Goal: Transaction & Acquisition: Purchase product/service

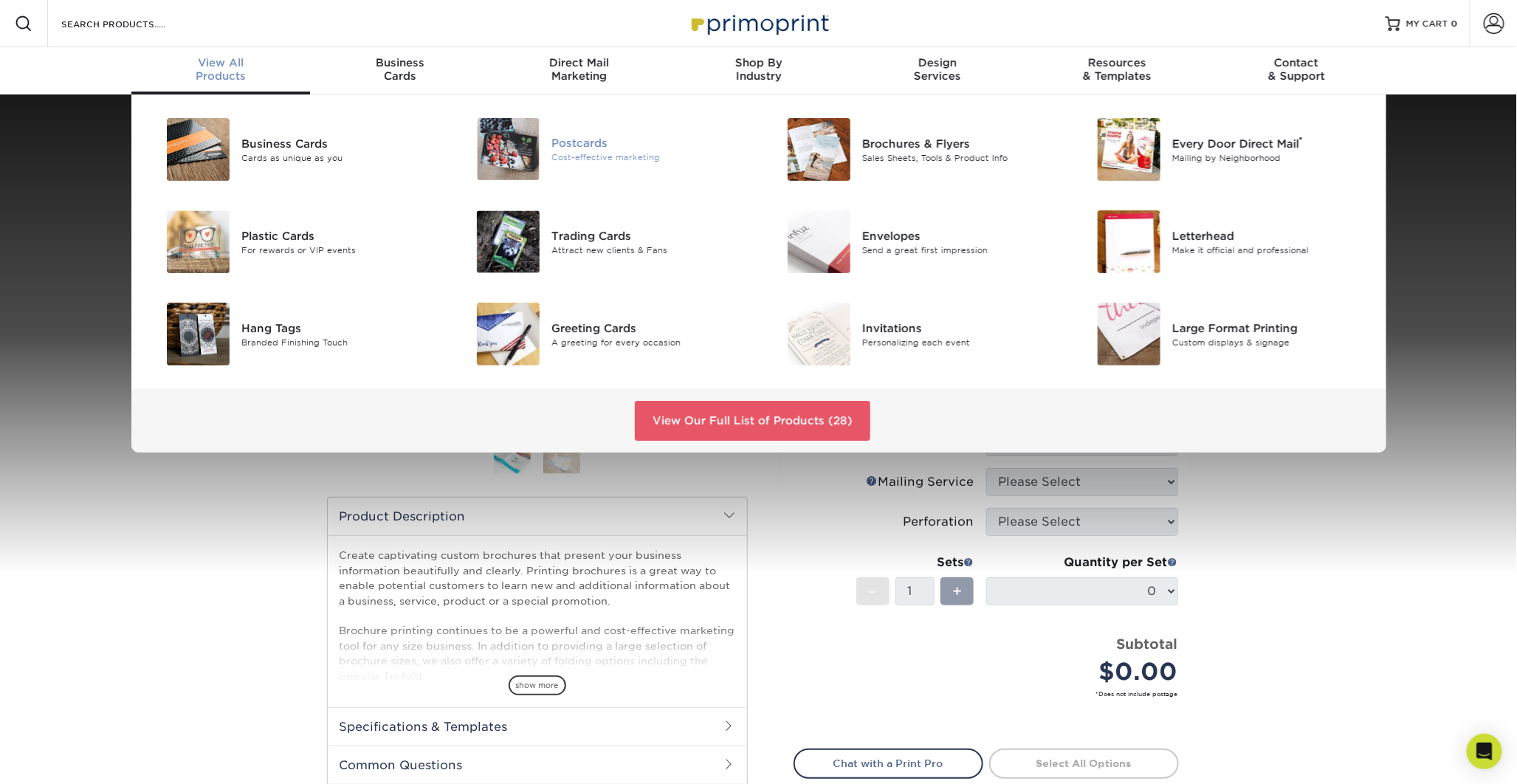
click at [596, 147] on div "Postcards" at bounding box center [649, 142] width 196 height 16
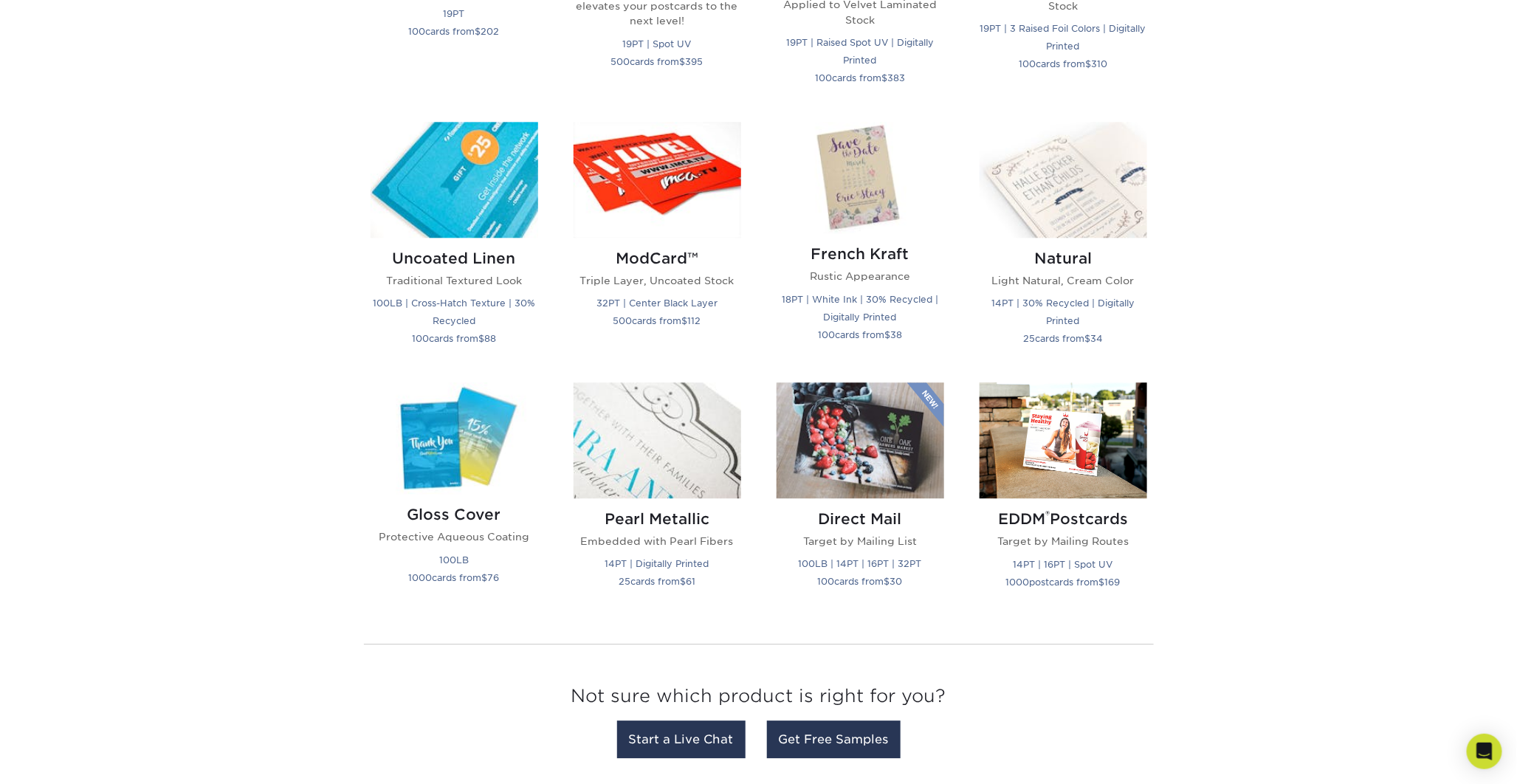
scroll to position [1676, 0]
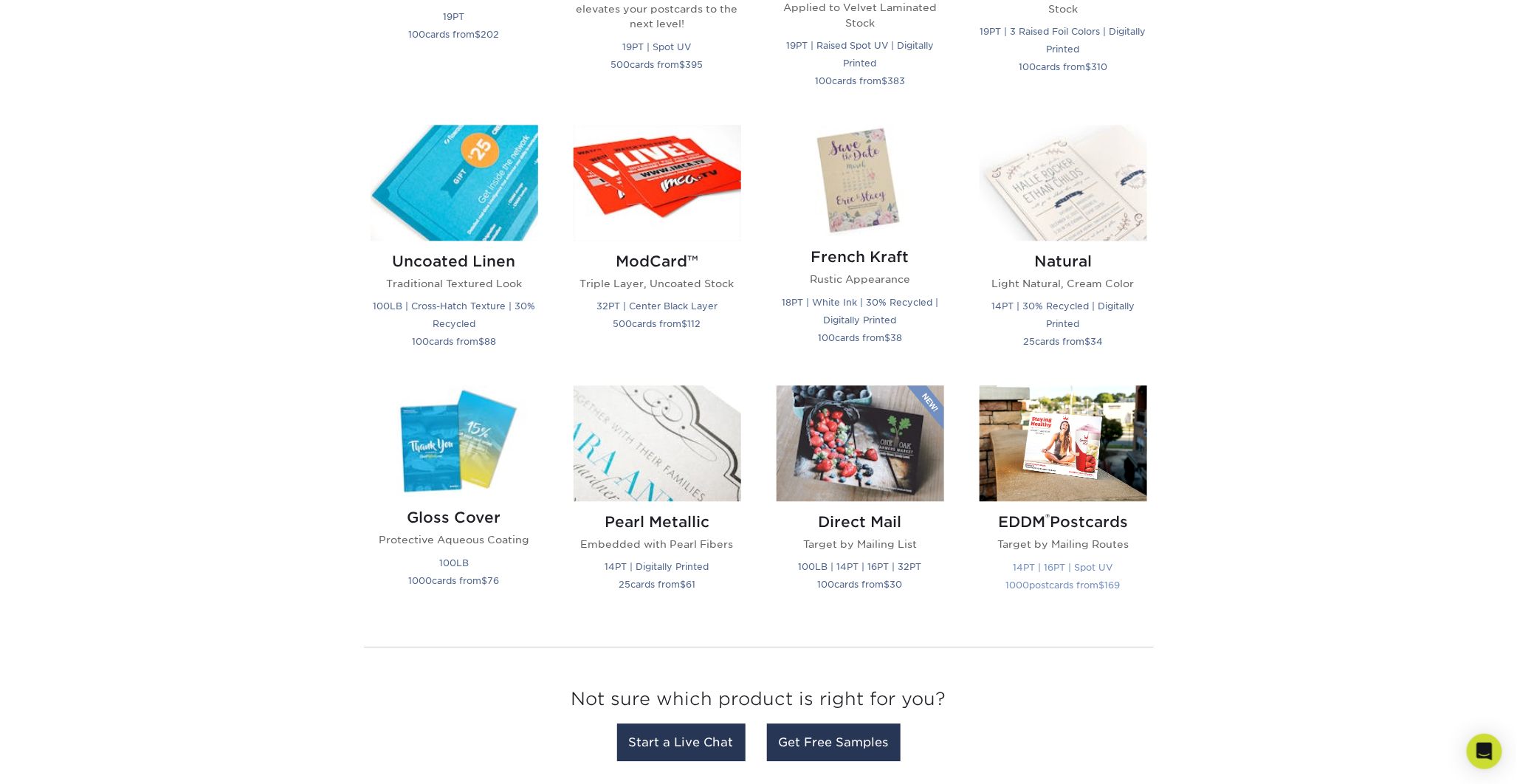
click at [1058, 454] on img at bounding box center [1063, 444] width 168 height 116
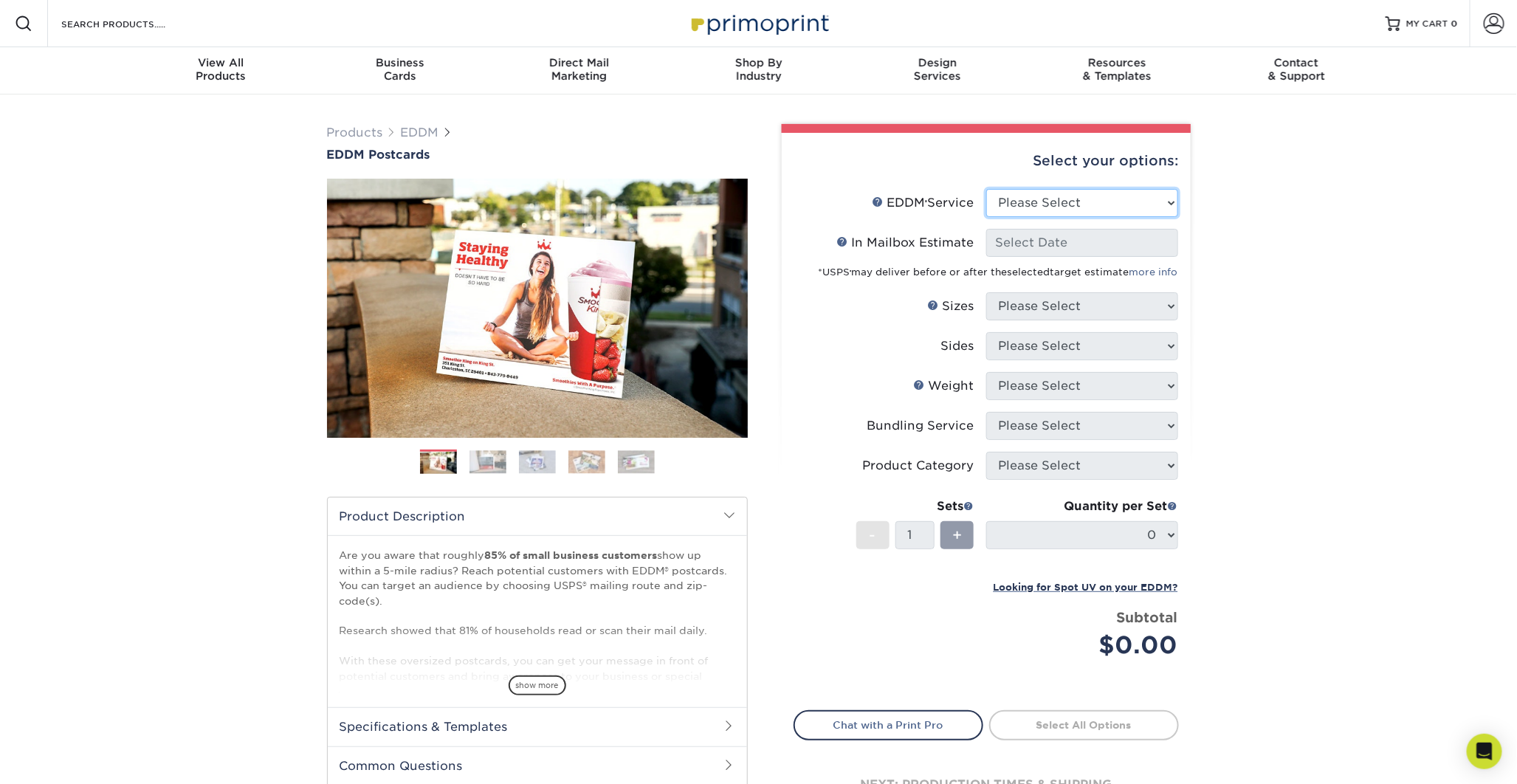
click at [1168, 195] on select "Please Select Full Service Print Only" at bounding box center [1083, 203] width 192 height 28
select select "print_only"
click at [987, 189] on select "Please Select Full Service Print Only" at bounding box center [1083, 203] width 192 height 28
select select "-1"
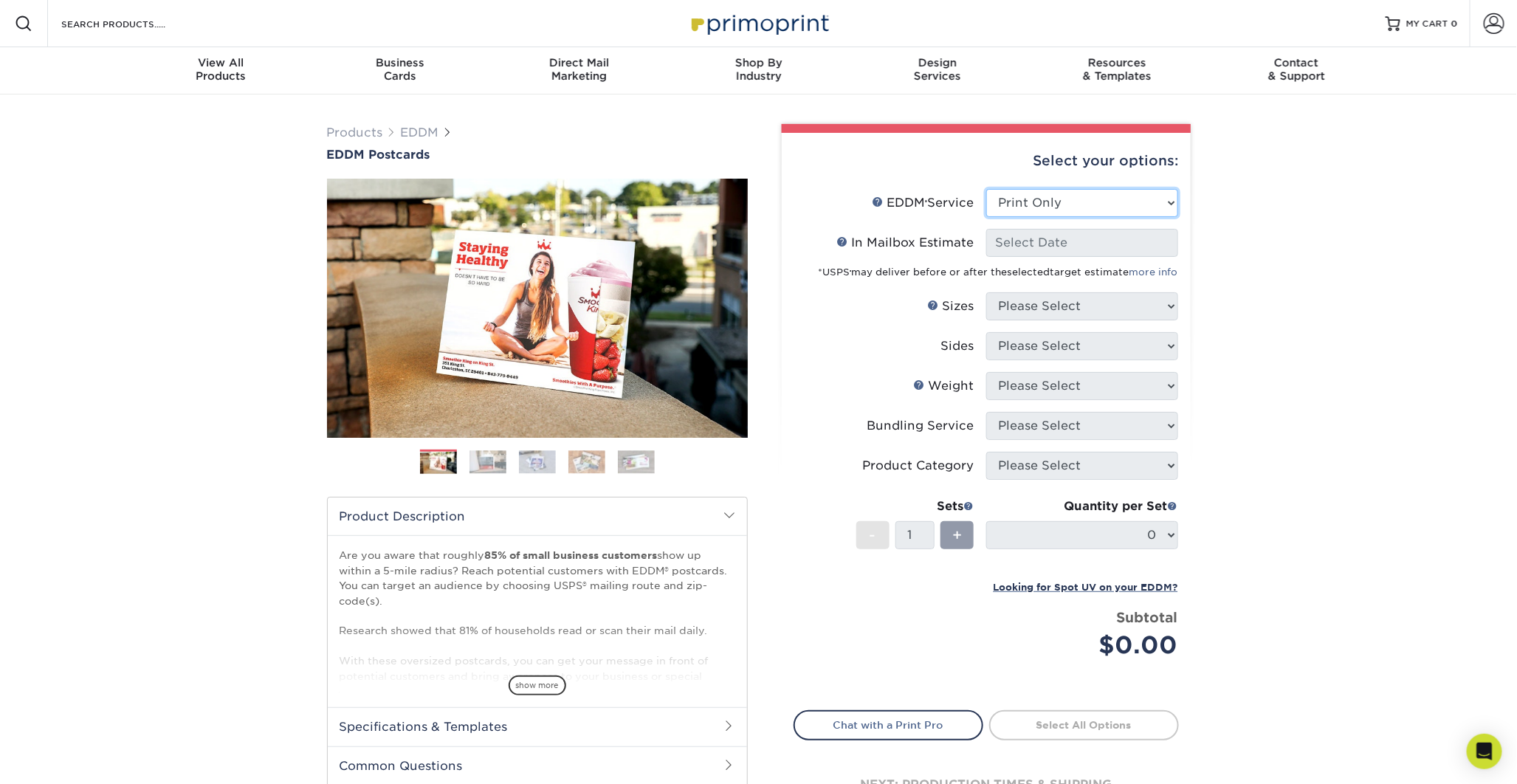
select select "-1"
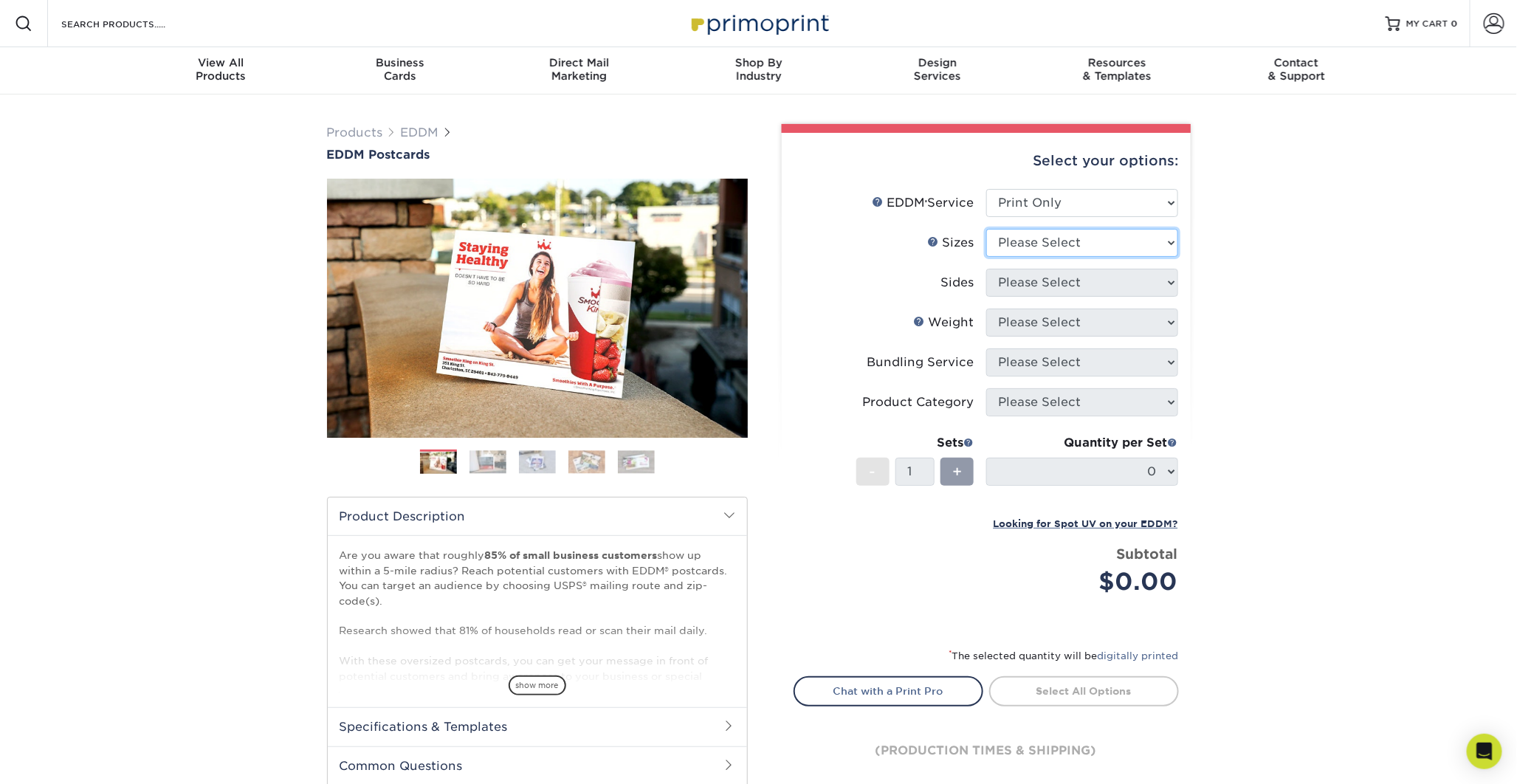
click at [1171, 240] on select "Please Select 4.5" x 12" 6" x 12" 6.5" x 8" 6.5" x 9" 6.5" x 12" 7" x 8.5" 8" x…" at bounding box center [1083, 242] width 192 height 28
select select "8.50x11.00"
click at [987, 229] on select "Please Select 4.5" x 12" 6" x 12" 6.5" x 8" 6.5" x 9" 6.5" x 12" 7" x 8.5" 8" x…" at bounding box center [1083, 242] width 192 height 28
click at [1167, 281] on select "Please Select Print Both Sides Print Front Only" at bounding box center [1083, 282] width 192 height 28
select select "13abbda7-1d64-4f25-8bb2-c179b224825d"
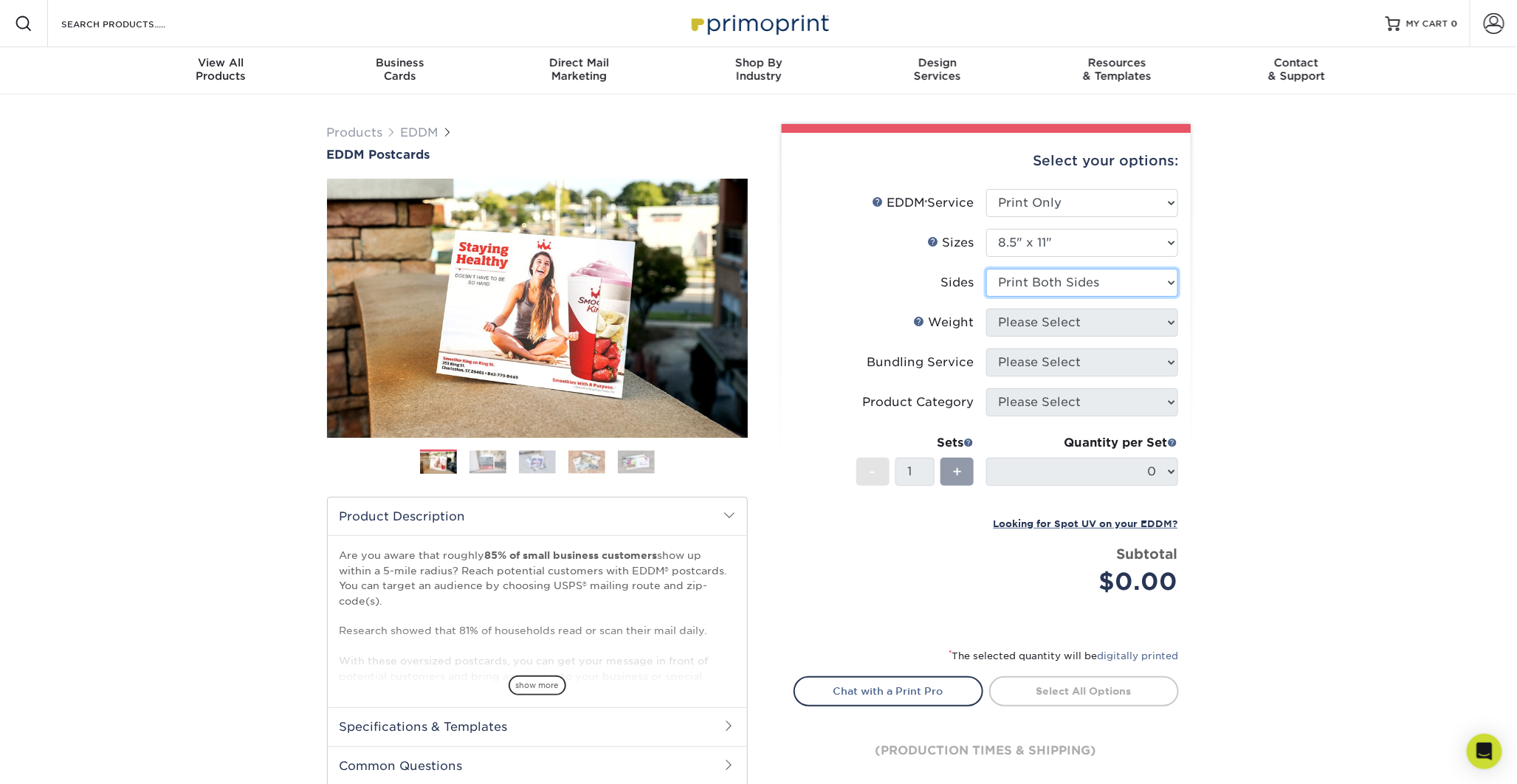
click at [987, 268] on select "Please Select Print Both Sides Print Front Only" at bounding box center [1083, 282] width 192 height 28
click at [1169, 315] on select "Please Select 16PT 14PT" at bounding box center [1083, 322] width 192 height 28
select select "14PT"
click at [987, 308] on select "Please Select 16PT 14PT" at bounding box center [1083, 322] width 192 height 28
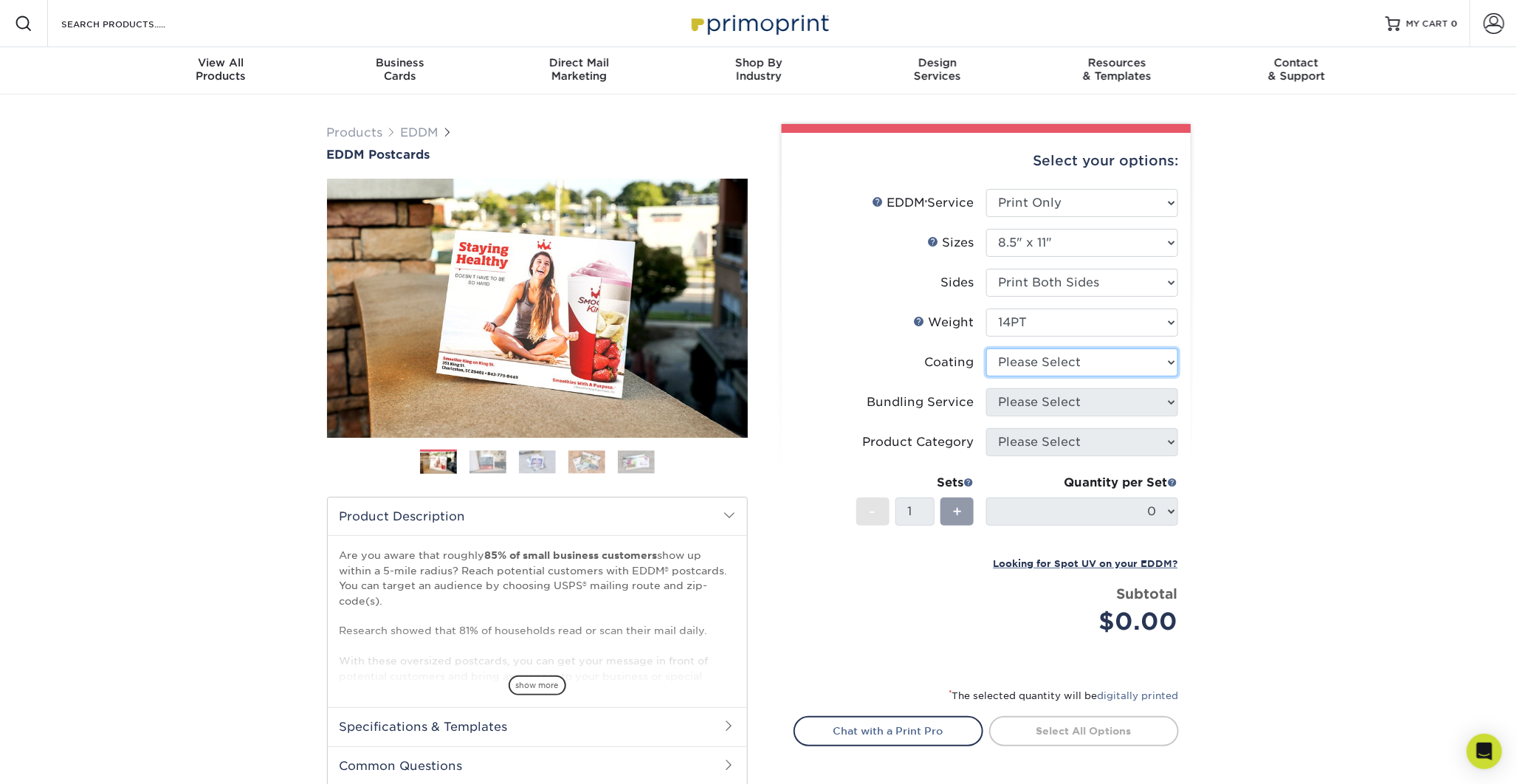
click at [1168, 361] on select at bounding box center [1083, 361] width 192 height 28
select select "ae367451-b2b8-45df-a344-0f05b6a12993"
click at [987, 348] on select at bounding box center [1083, 361] width 192 height 28
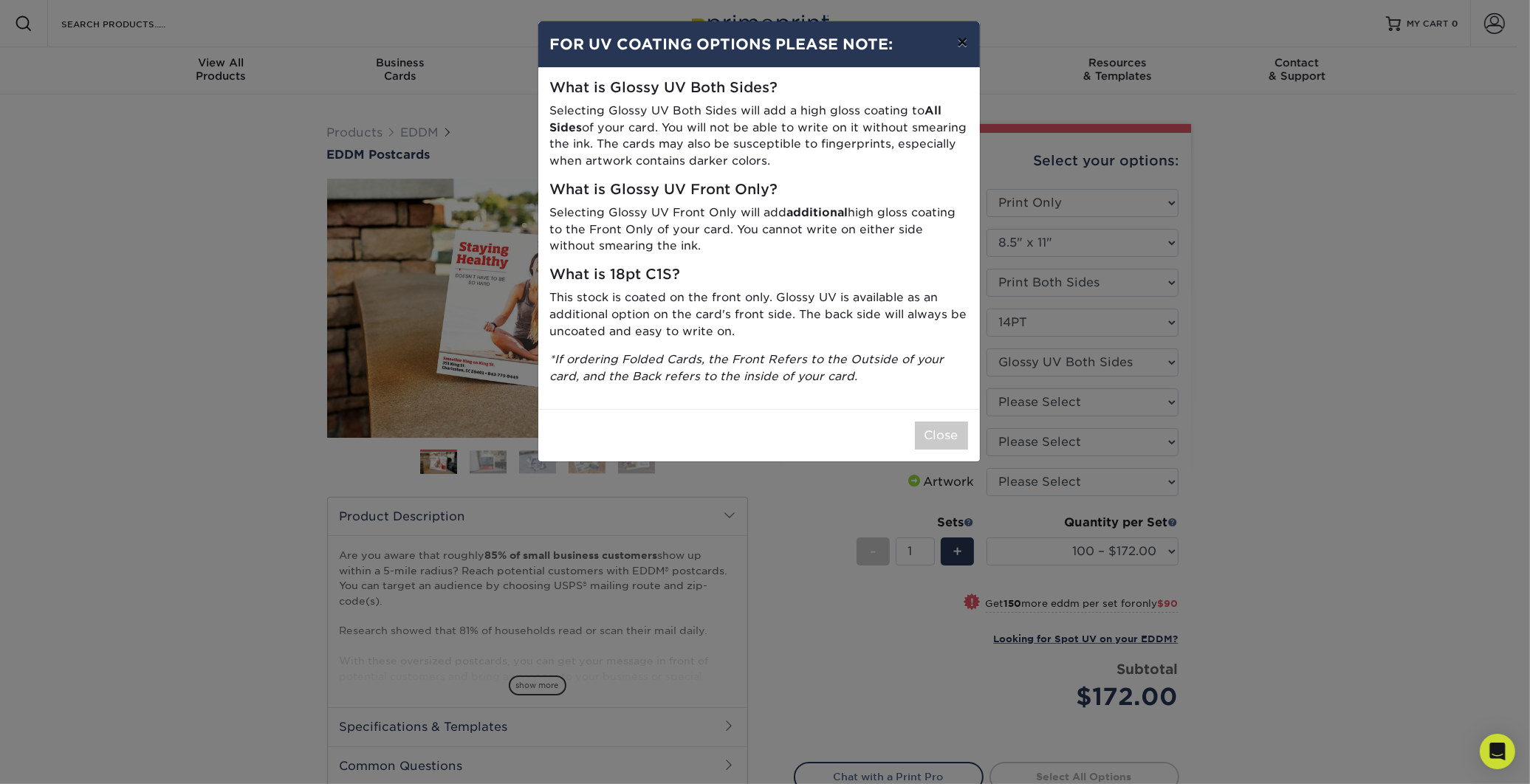
click at [961, 41] on button "×" at bounding box center [962, 42] width 34 height 42
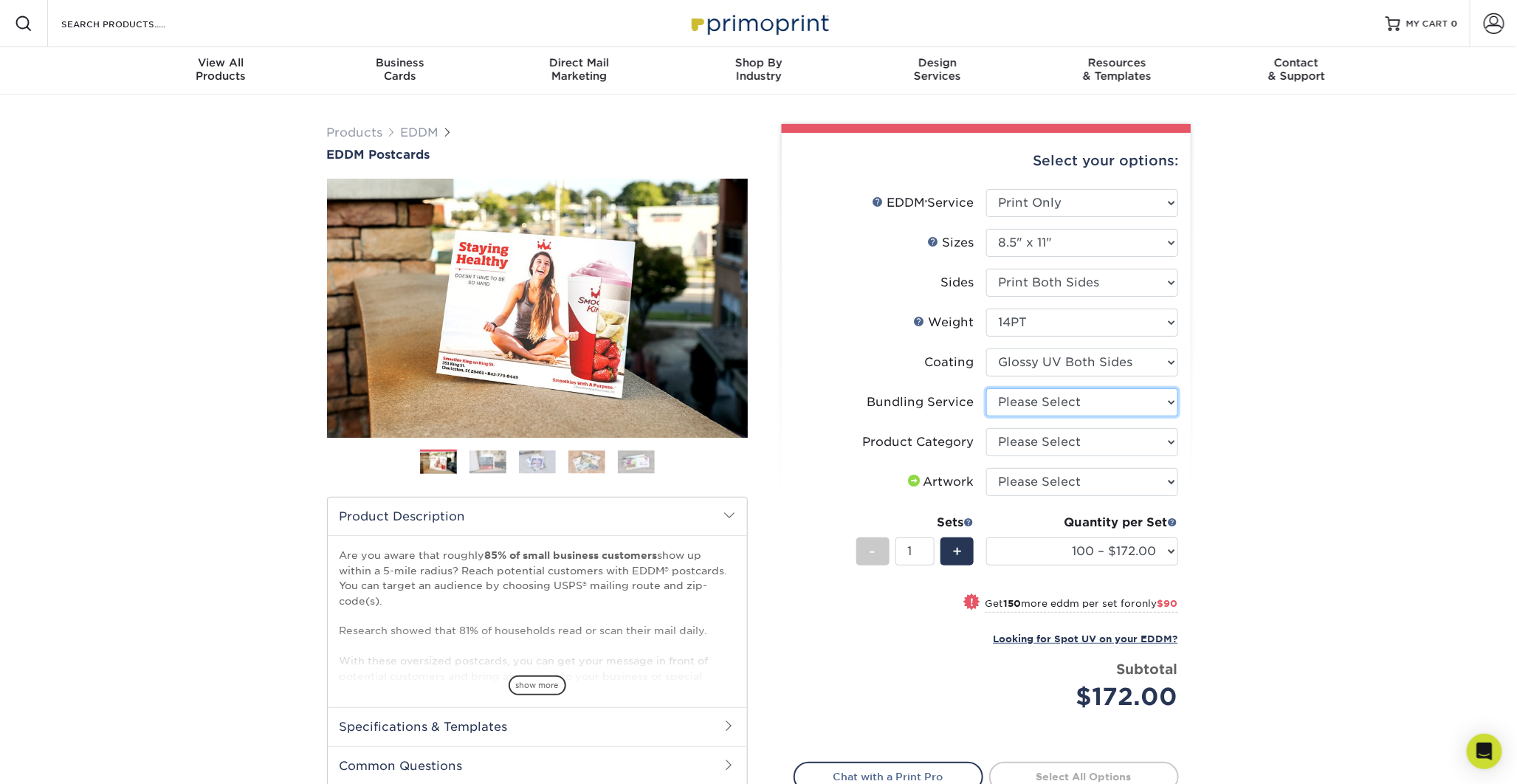
click at [1165, 398] on select "Please Select No Bundling Services Yes, Bundles of 50 (+2 Days) Yes, Bundles of…" at bounding box center [1083, 402] width 192 height 28
select select "e4577a52-3f44-4506-b5a0-d5ef86cef3d2"
click at [987, 389] on select "Please Select No Bundling Services Yes, Bundles of 50 (+2 Days) Yes, Bundles of…" at bounding box center [1083, 402] width 192 height 28
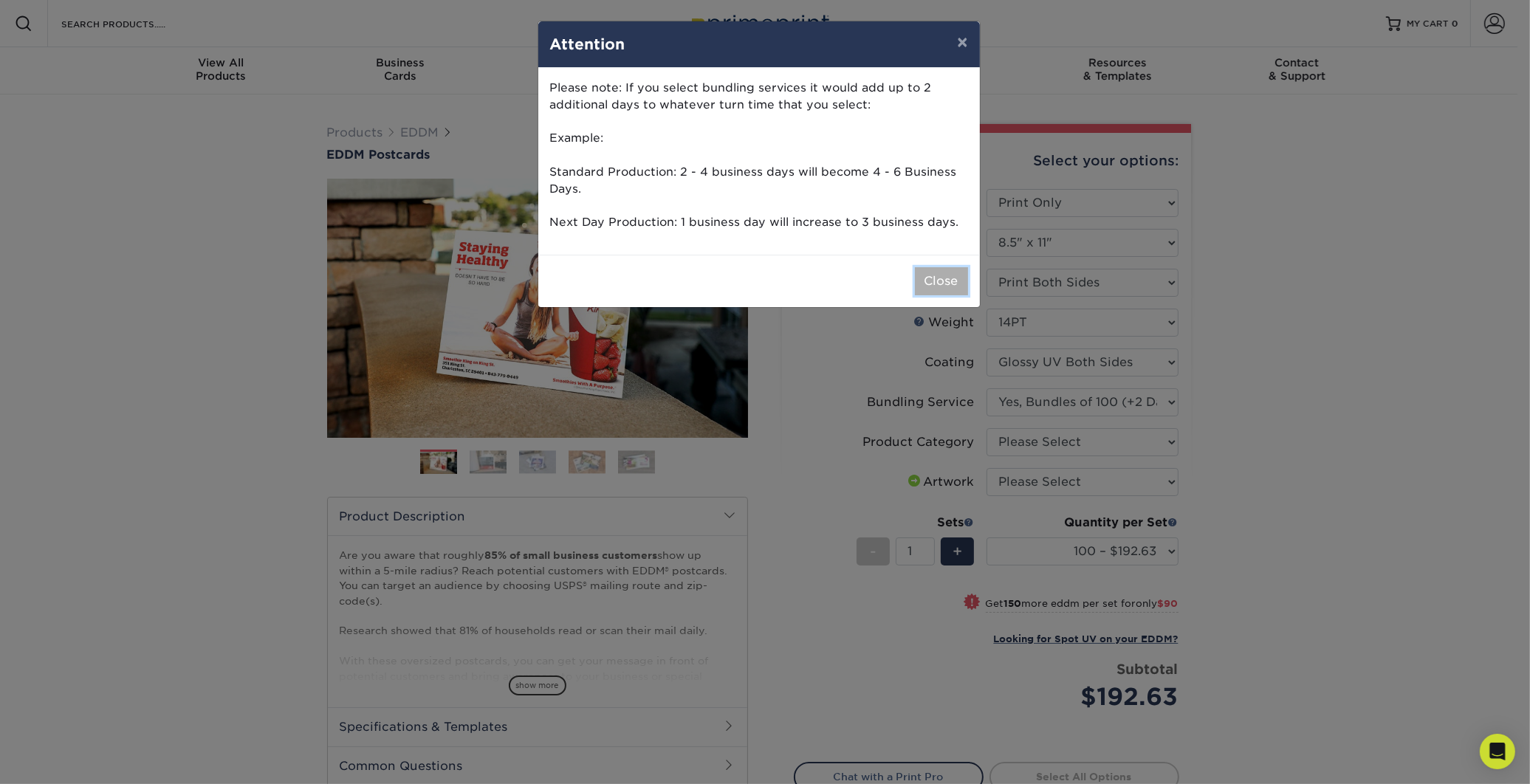
click at [935, 283] on button "Close" at bounding box center [941, 281] width 53 height 28
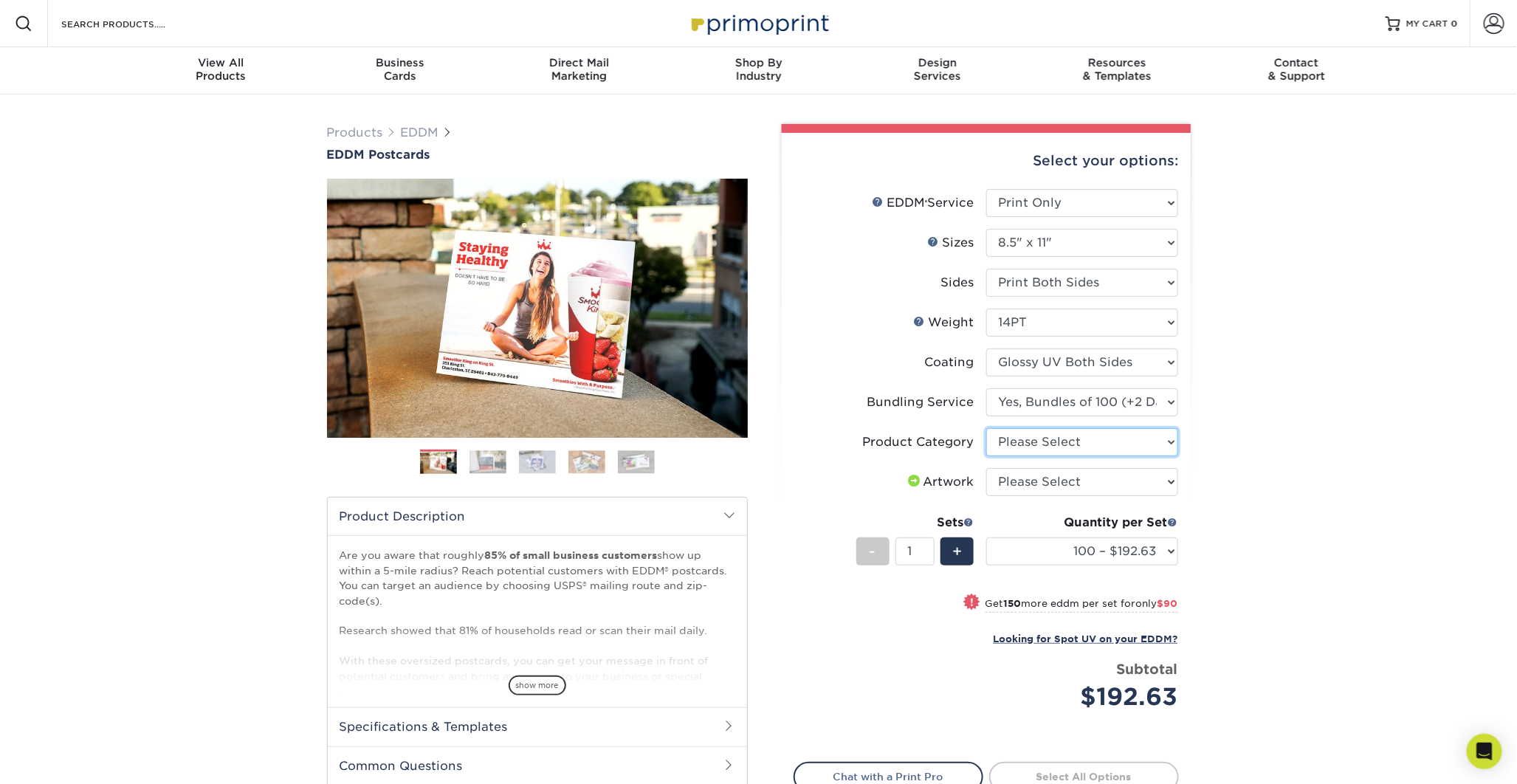
click at [1168, 441] on select "Please Select Sell Sheets" at bounding box center [1083, 442] width 192 height 28
click at [1166, 443] on select "Please Select Sell Sheets" at bounding box center [1083, 442] width 192 height 28
click at [1166, 441] on select "Please Select Sell Sheets" at bounding box center [1083, 442] width 192 height 28
select select "eddd4a87-9082-47bb-843b-3bca55f6c842"
click at [987, 428] on select "Please Select Sell Sheets" at bounding box center [1083, 442] width 192 height 28
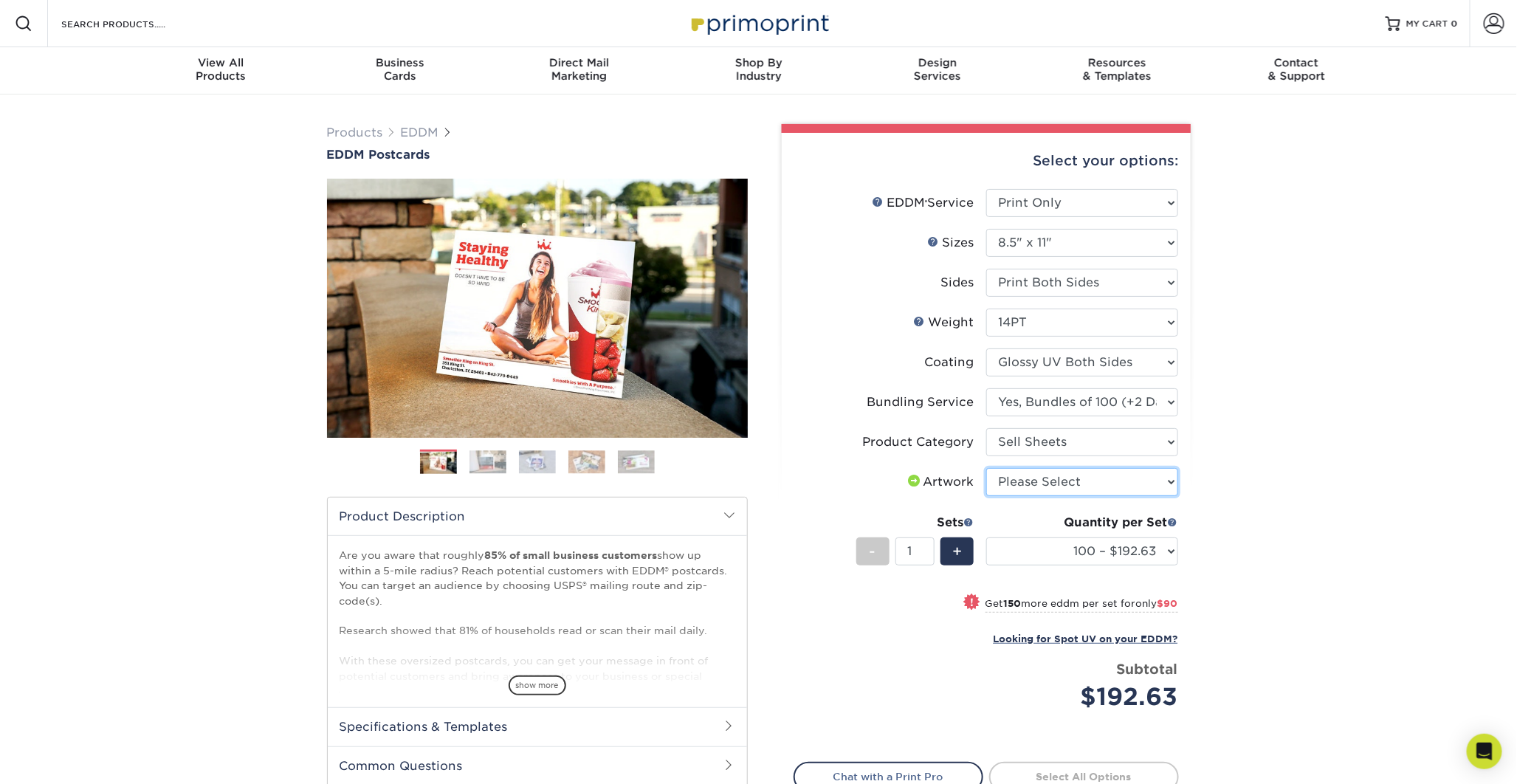
click at [1167, 478] on select "Please Select I will upload files I need a design - $150" at bounding box center [1083, 482] width 192 height 28
select select "upload"
click at [987, 468] on select "Please Select I will upload files I need a design - $150" at bounding box center [1083, 482] width 192 height 28
click at [1166, 545] on select "100 – $192.63 250 – $282.63 500 – $337.13 1000 – $385.25 2500 – $641.75 5000 – …" at bounding box center [1083, 550] width 192 height 28
select select "10000 – $2081.13"
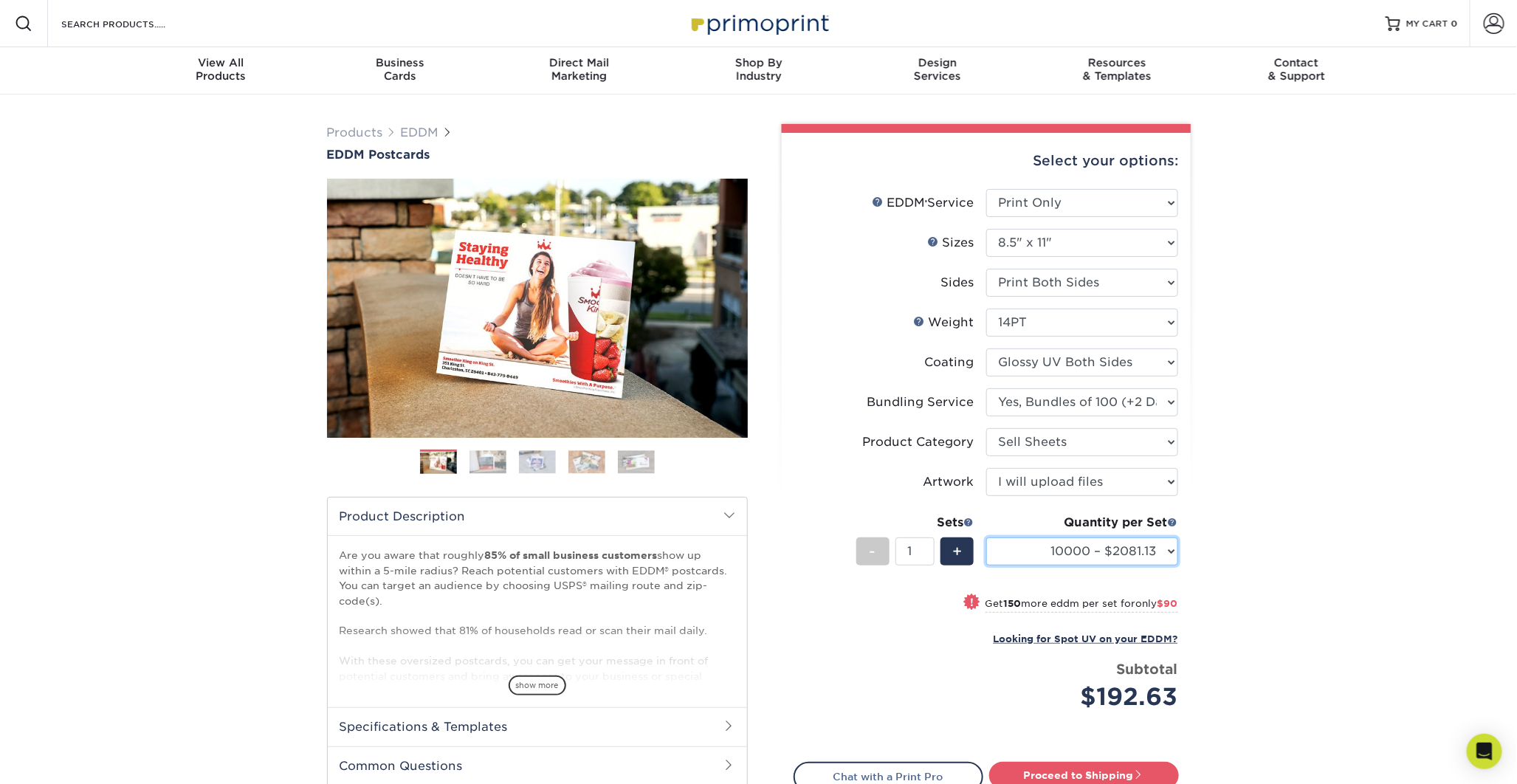
click at [987, 537] on select "100 – $192.63 250 – $282.63 500 – $337.13 1000 – $385.25 2500 – $641.75 5000 – …" at bounding box center [1083, 550] width 192 height 28
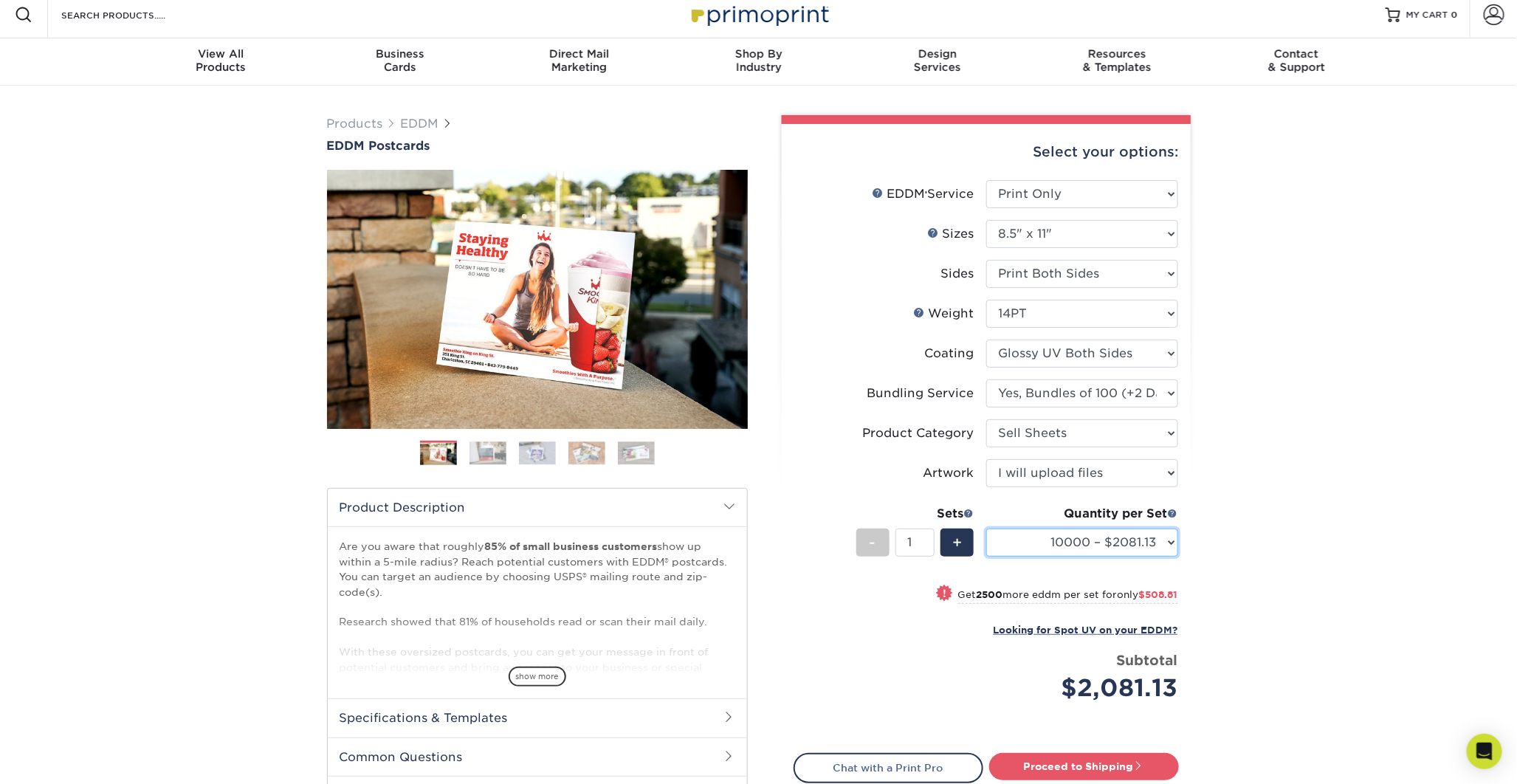
scroll to position [11, 0]
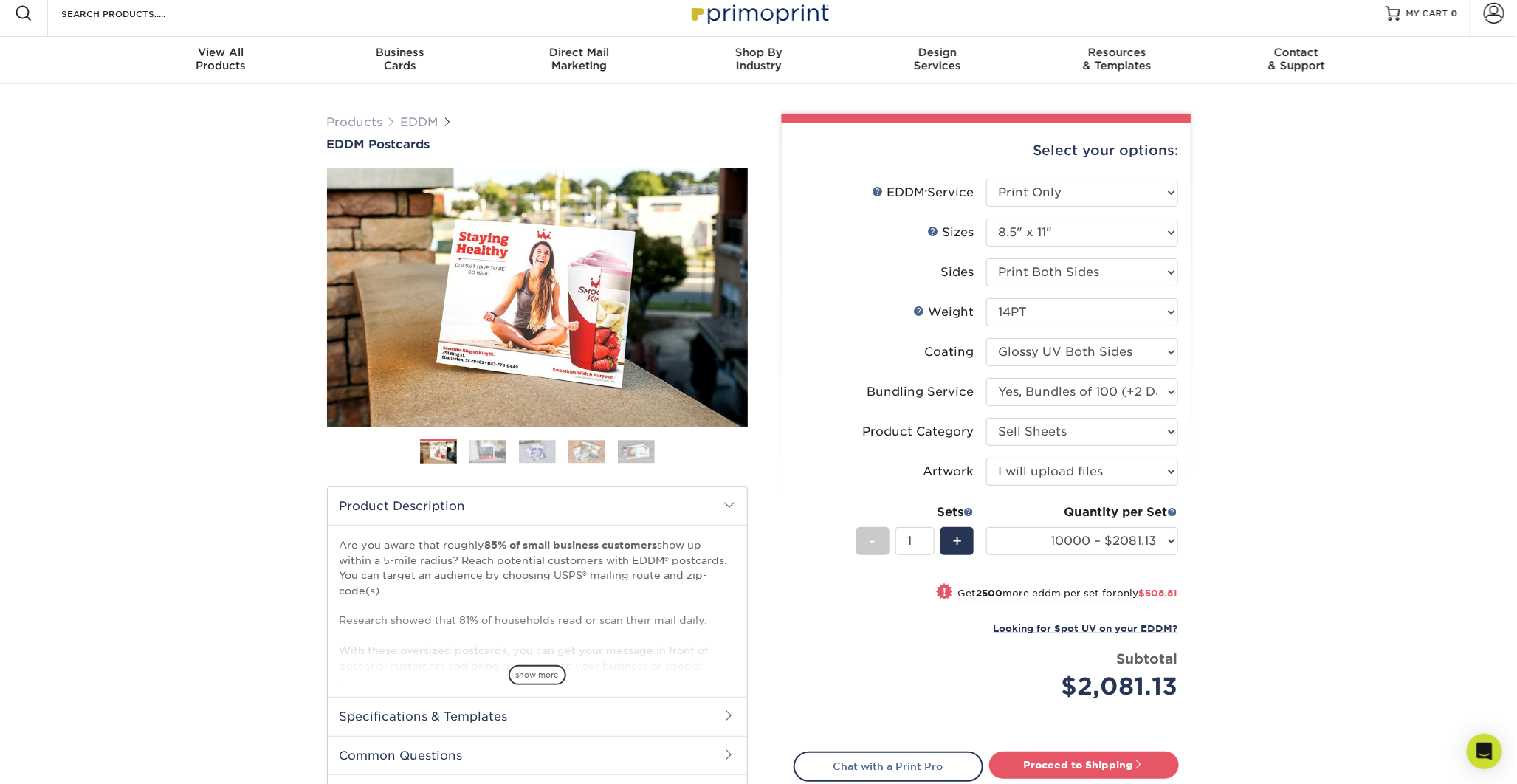
click at [1512, 170] on div "Products EDDM EDDM Postcards Previous Next" at bounding box center [758, 504] width 1517 height 839
